Goal: Task Accomplishment & Management: Manage account settings

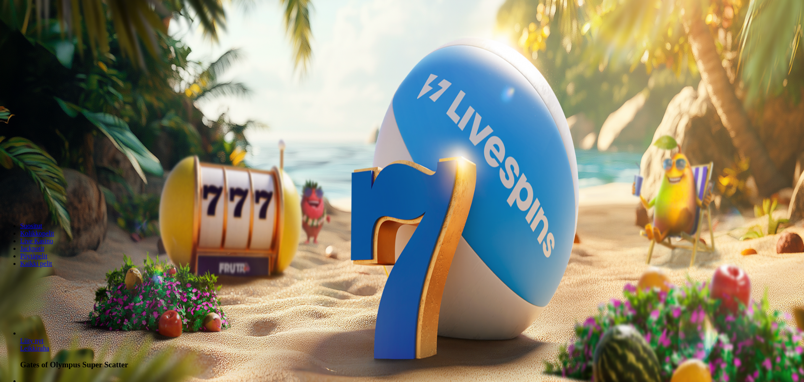
click at [52, 35] on button "Kirjaudu" at bounding box center [57, 30] width 27 height 9
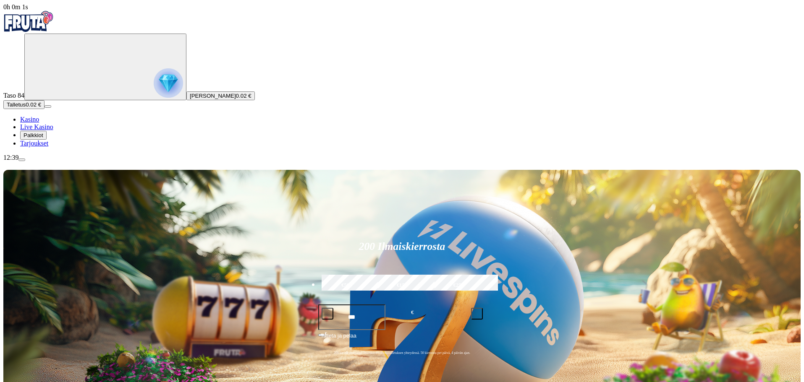
click at [22, 160] on span "menu icon" at bounding box center [22, 160] width 0 height 0
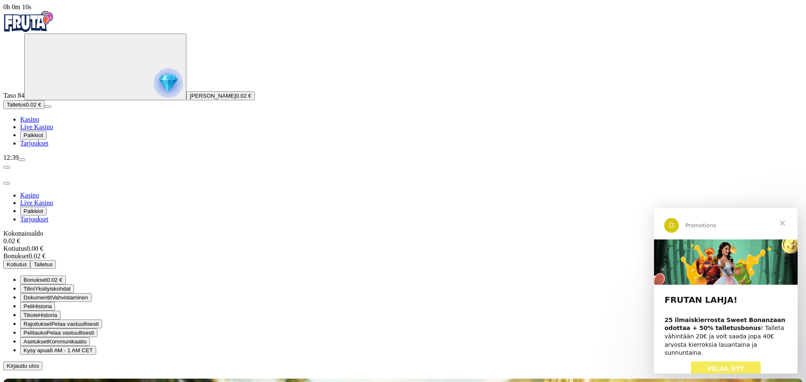
click at [99, 321] on span "Pelaa vastuullisesti" at bounding box center [74, 324] width 47 height 6
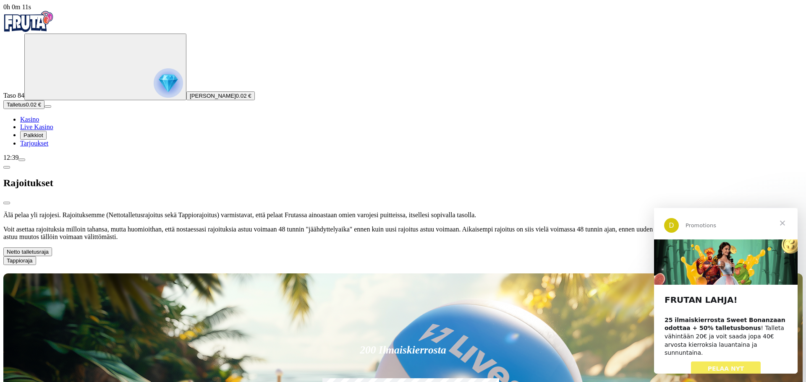
click at [52, 248] on button "Netto talletusraja" at bounding box center [27, 252] width 49 height 9
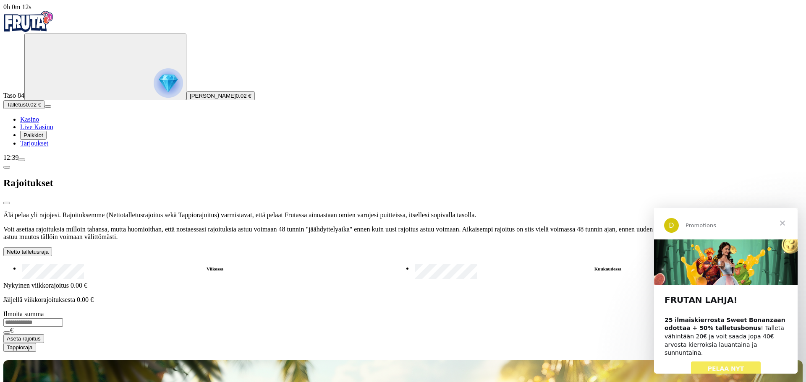
click at [413, 263] on label "Kuukaudessa" at bounding box center [608, 269] width 390 height 12
click at [154, 263] on label "Viikossa" at bounding box center [215, 269] width 390 height 12
click at [413, 263] on label "Kuukaudessa" at bounding box center [608, 269] width 390 height 12
click at [151, 263] on label "Viikossa" at bounding box center [215, 269] width 390 height 12
drag, startPoint x: 195, startPoint y: 211, endPoint x: 187, endPoint y: 212, distance: 8.0
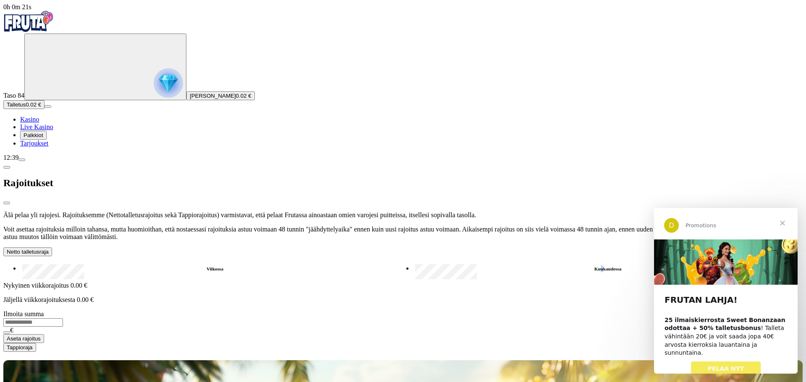
click at [413, 263] on label "Kuukaudessa" at bounding box center [608, 269] width 390 height 12
click at [150, 263] on label "Viikossa" at bounding box center [215, 269] width 390 height 12
click at [413, 263] on label "Kuukaudessa" at bounding box center [608, 269] width 390 height 12
click at [148, 263] on label "Viikossa" at bounding box center [215, 269] width 390 height 12
click at [49, 249] on span "chevron-down icon" at bounding box center [49, 252] width 0 height 6
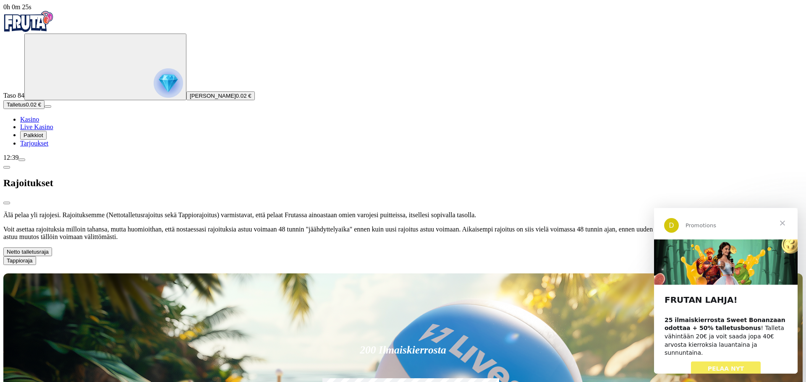
click at [305, 265] on div at bounding box center [402, 265] width 799 height 0
